Goal: Information Seeking & Learning: Learn about a topic

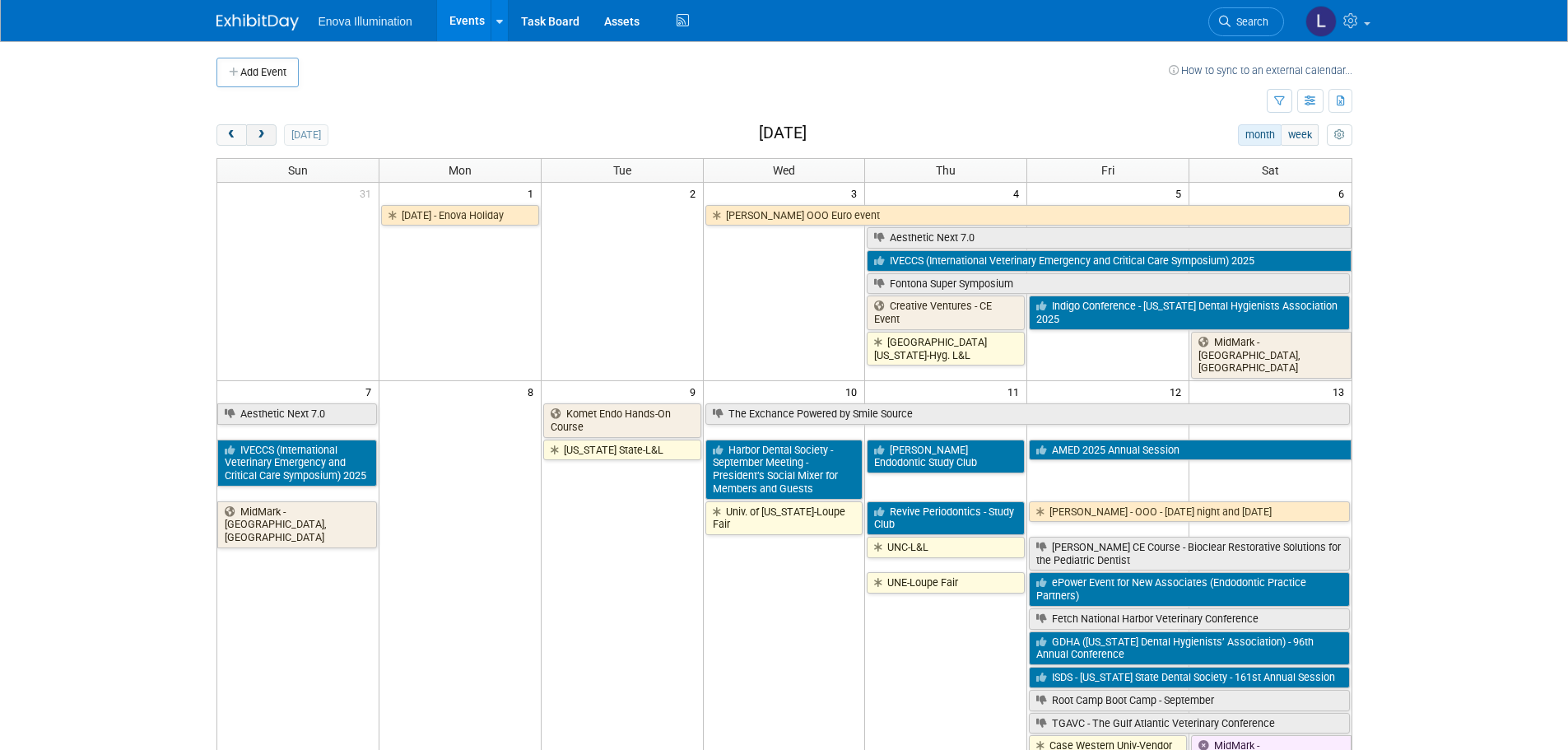
click at [265, 135] on span "next" at bounding box center [261, 135] width 12 height 11
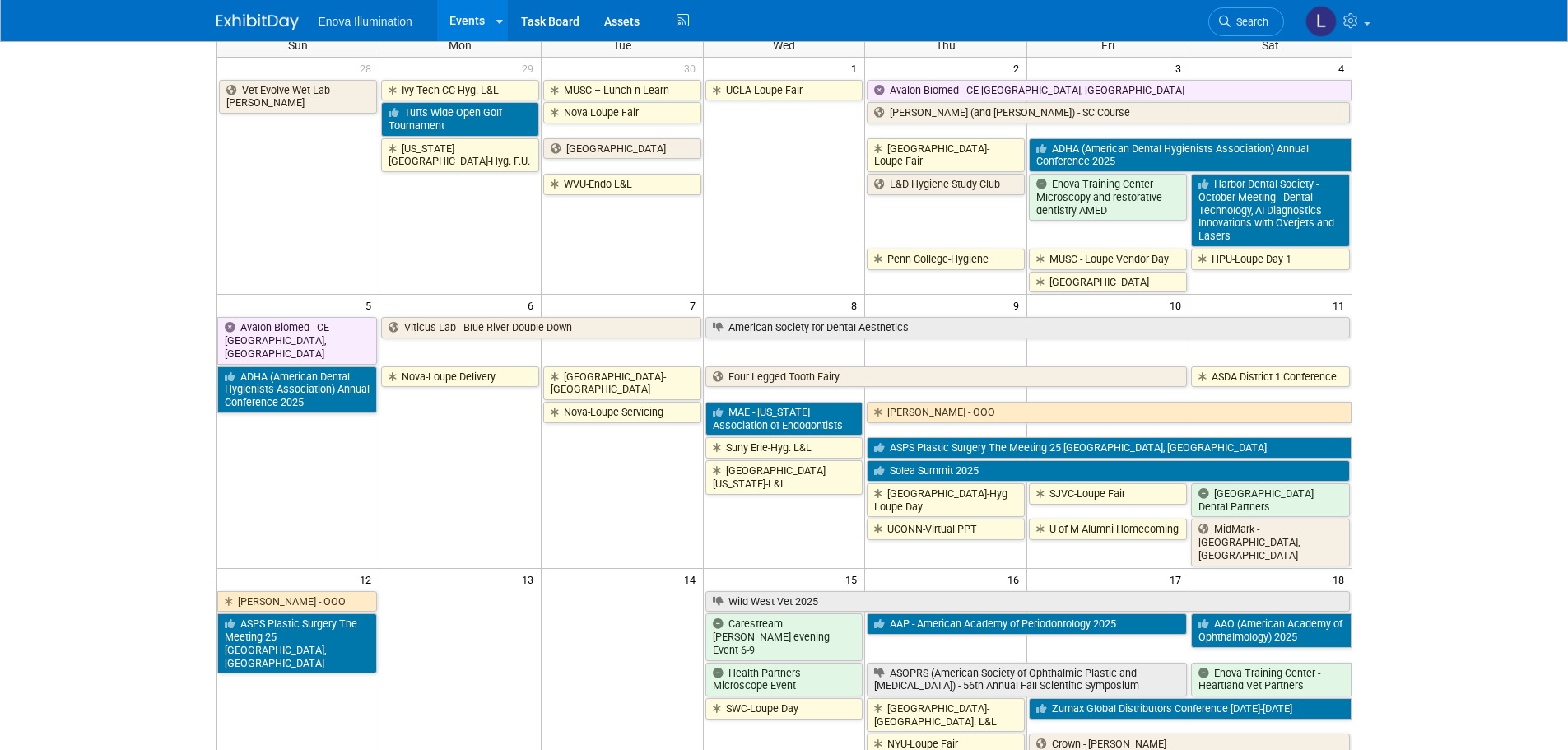
scroll to position [82, 0]
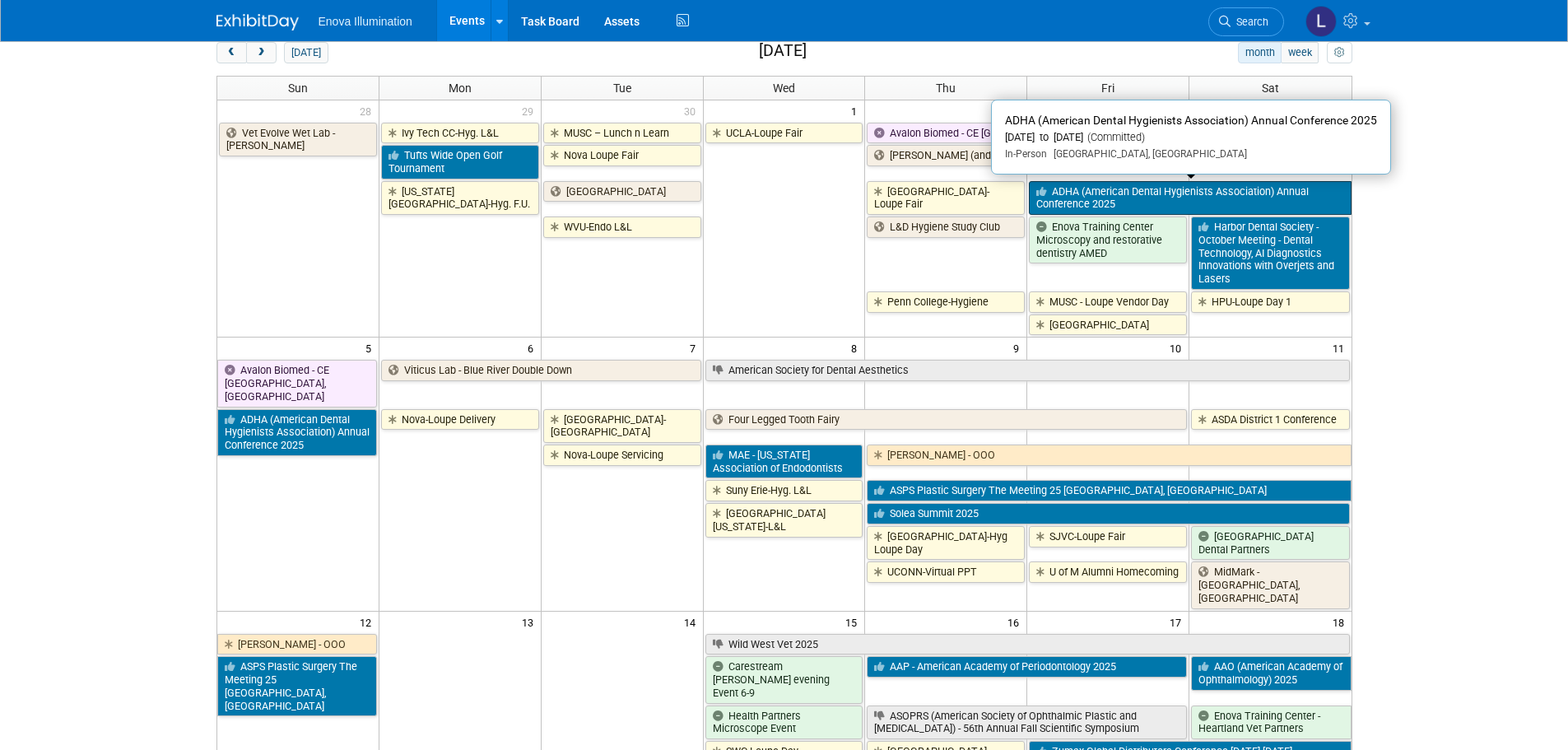
click at [1202, 190] on link "ADHA (American Dental Hygienists Association) Annual Conference 2025" at bounding box center [1191, 198] width 322 height 34
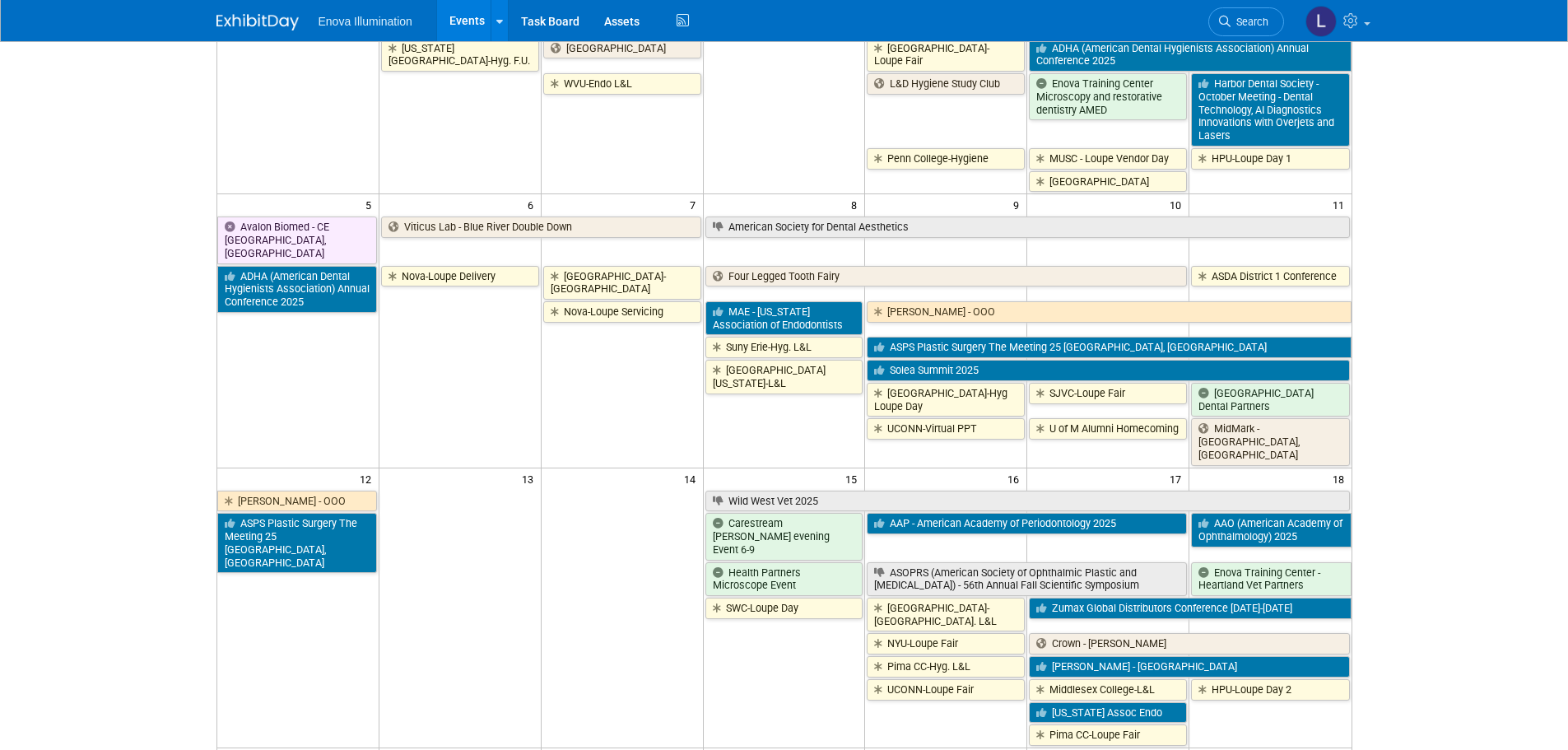
scroll to position [247, 0]
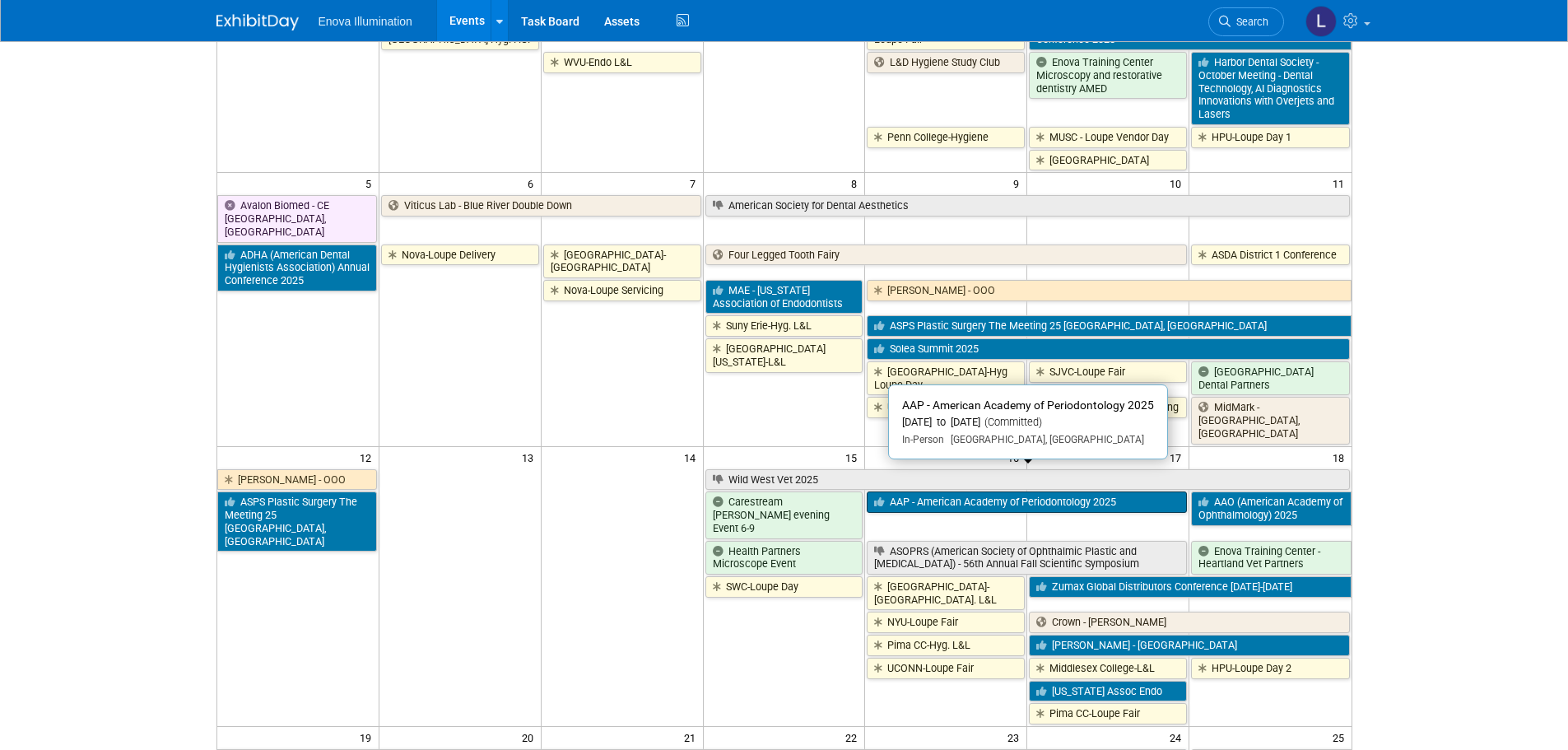
click at [951, 491] on link "AAP - American Academy of Periodontology 2025" at bounding box center [1027, 502] width 320 height 22
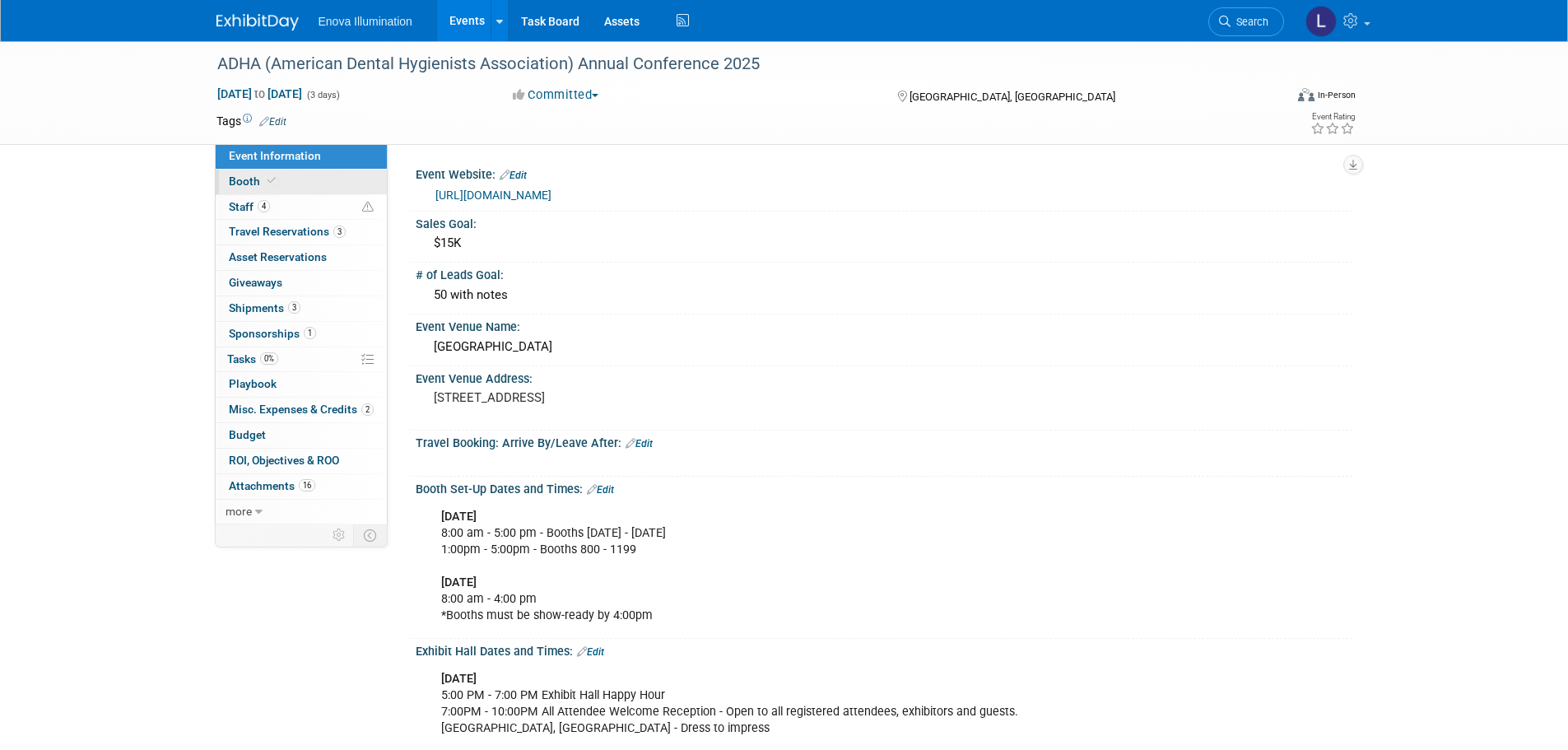
click at [285, 186] on link "Booth" at bounding box center [300, 182] width 171 height 25
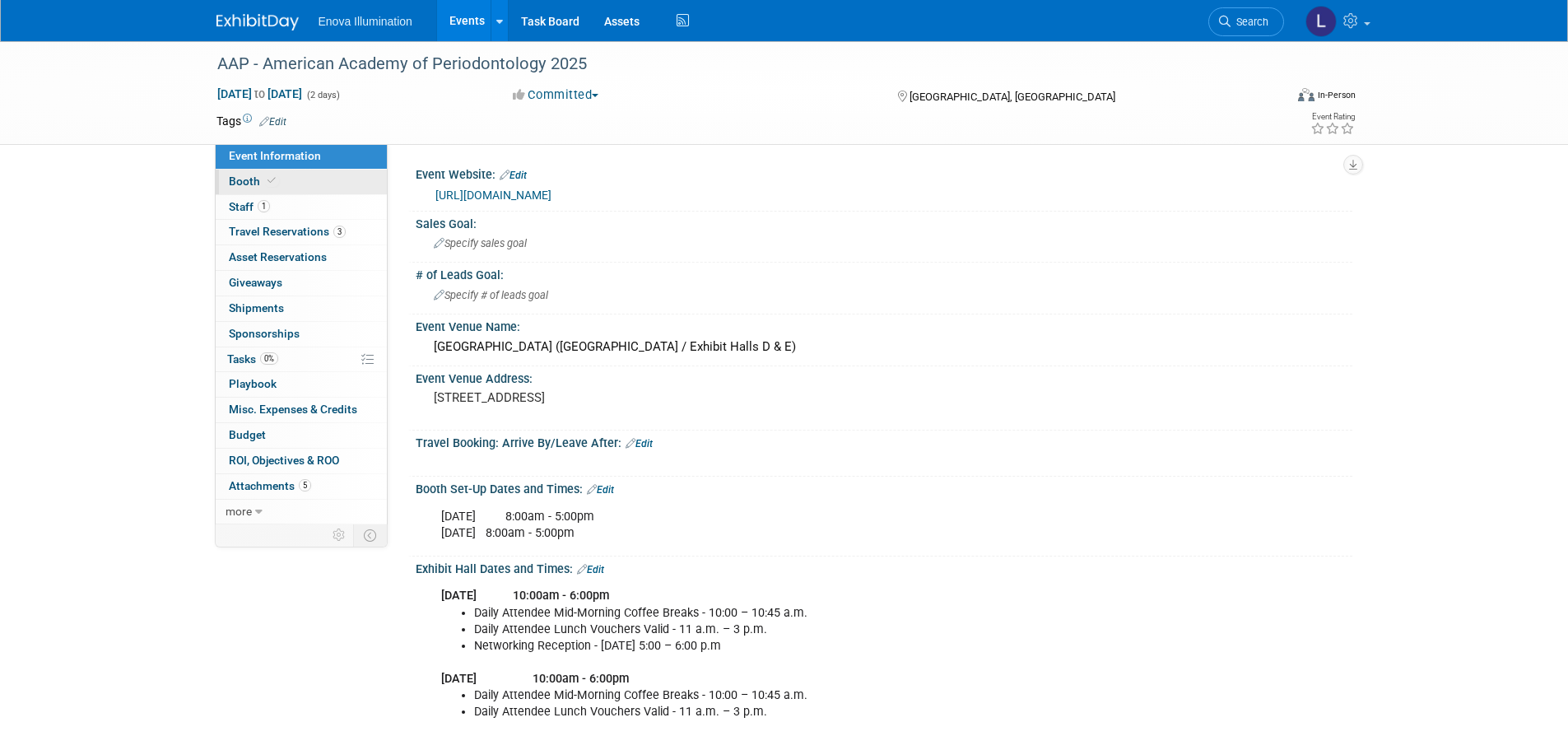
click at [249, 187] on span "Booth" at bounding box center [254, 181] width 50 height 13
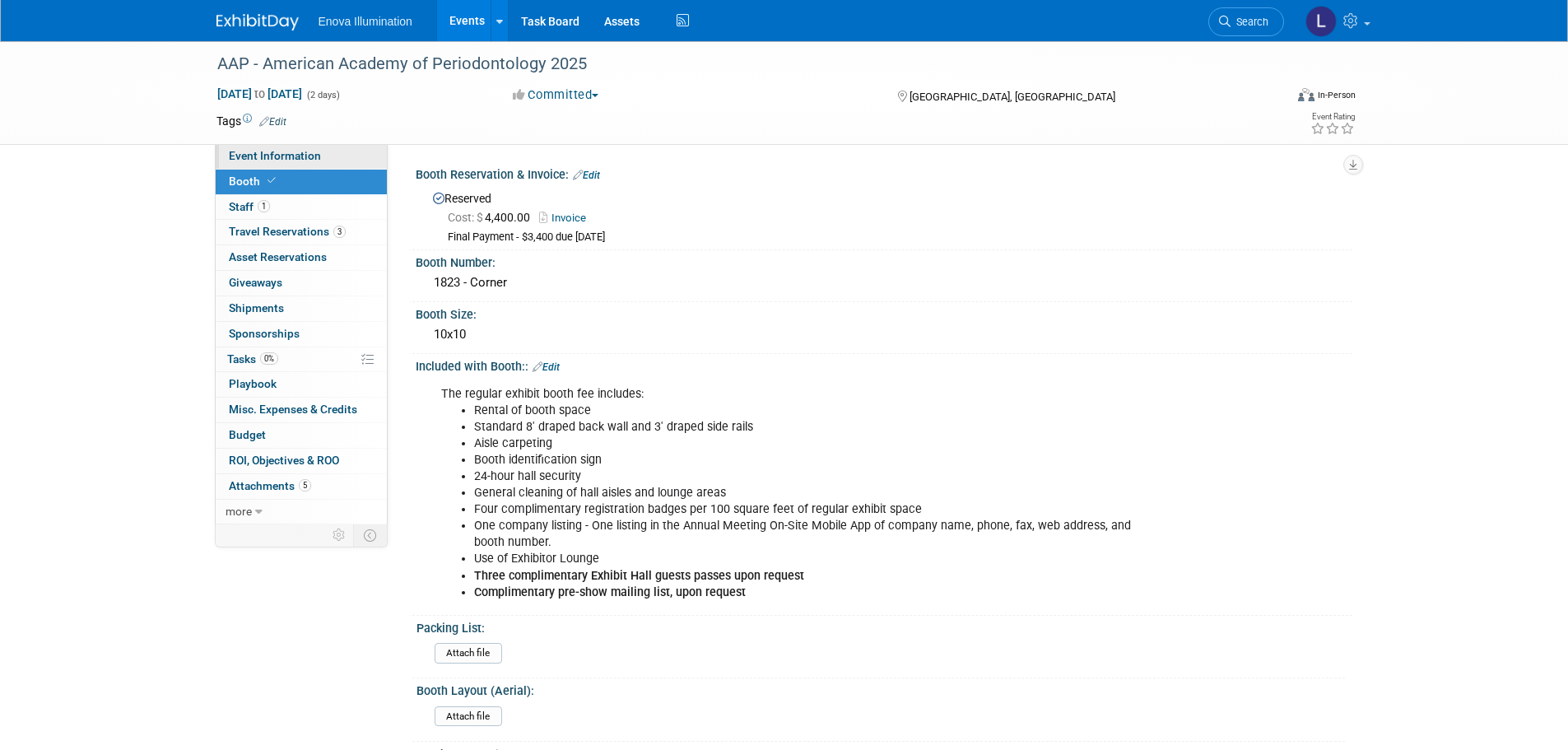
click at [305, 155] on span "Event Information" at bounding box center [275, 155] width 92 height 13
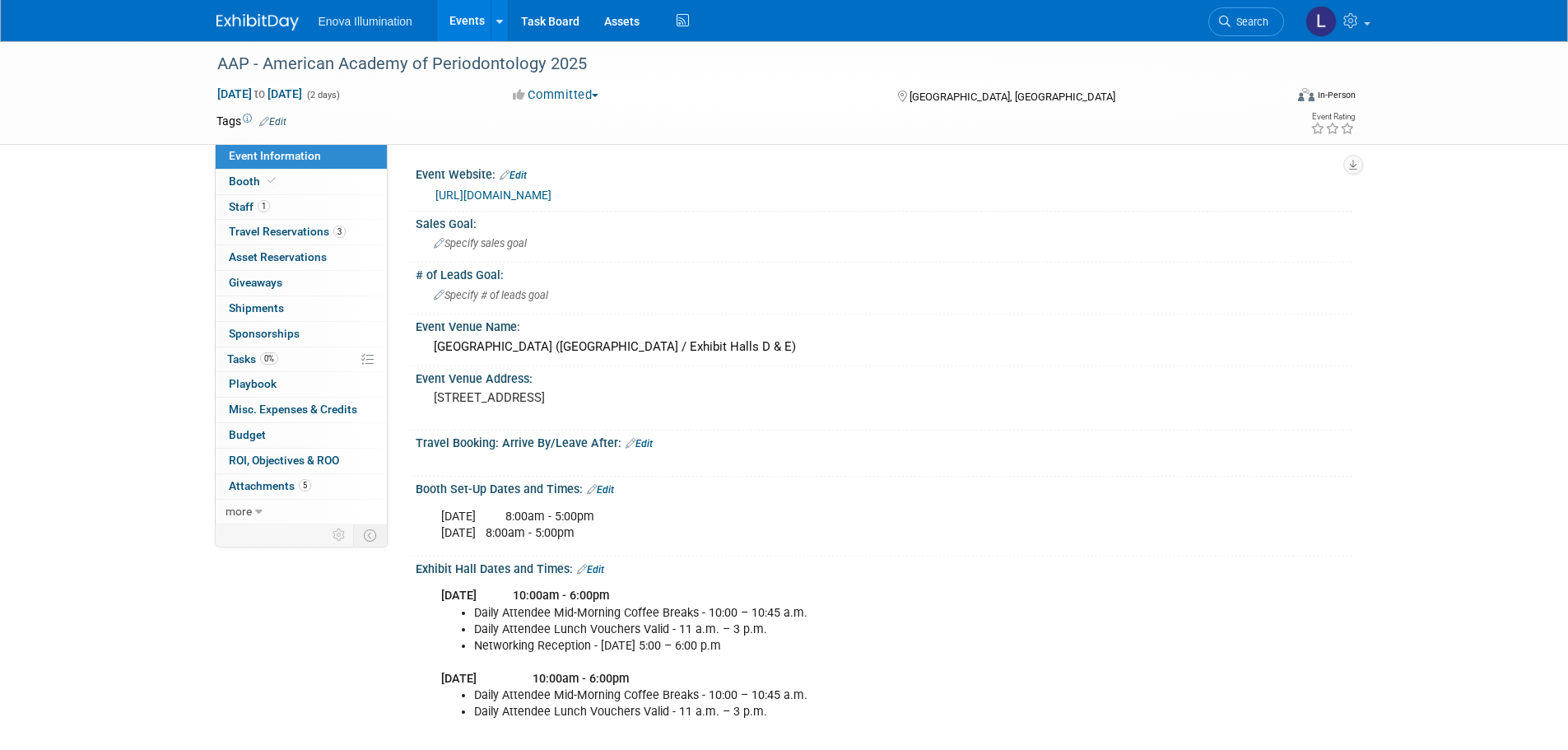
click at [551, 200] on link "https://am2025.perio.org/?_ga=2.52357088.87061980.1745932188-894702242.16559237…" at bounding box center [493, 195] width 116 height 13
